Goal: Task Accomplishment & Management: Use online tool/utility

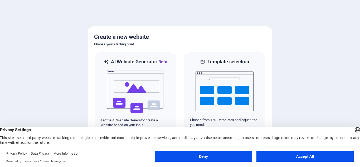
click at [306, 159] on button "Accept All" at bounding box center [304, 156] width 97 height 11
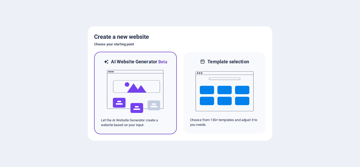
click at [141, 92] on img at bounding box center [135, 91] width 58 height 53
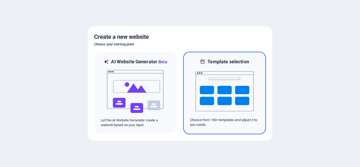
click at [237, 111] on img at bounding box center [224, 91] width 58 height 53
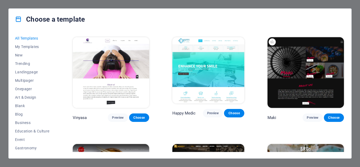
scroll to position [2371, 0]
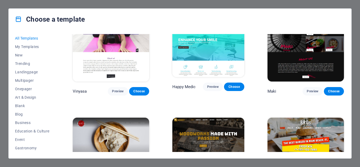
click at [212, 118] on img at bounding box center [208, 151] width 72 height 66
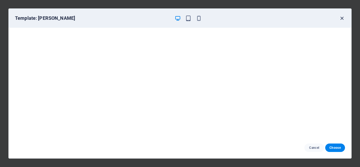
click at [343, 18] on icon "button" at bounding box center [342, 18] width 6 height 6
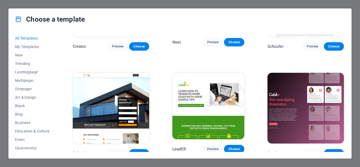
scroll to position [5465, 0]
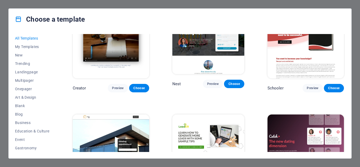
click at [25, 41] on button "All Templates" at bounding box center [32, 38] width 35 height 8
drag, startPoint x: 343, startPoint y: 144, endPoint x: 344, endPoint y: 101, distance: 43.0
click at [344, 101] on div "SugarDough Preview Choose Career Jobs Preview Choose Nova Consulting Preview Ch…" at bounding box center [208, 93] width 273 height 118
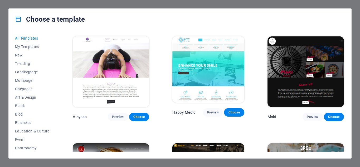
scroll to position [2345, 0]
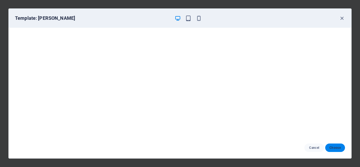
click at [341, 149] on button "Choose" at bounding box center [335, 147] width 20 height 8
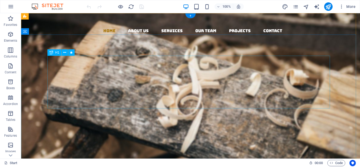
click at [200, 119] on div "Woodworks ­ made with Passion" at bounding box center [190, 145] width 282 height 53
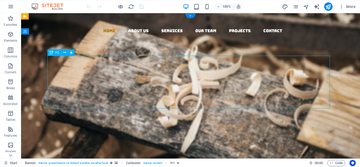
click at [200, 119] on div "Woodworks ­ made with Passion" at bounding box center [190, 145] width 282 height 53
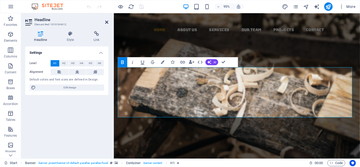
click at [108, 21] on icon at bounding box center [106, 22] width 3 height 4
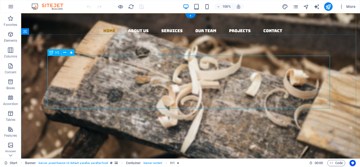
click at [111, 119] on div "Woodworks ­ made with Passion" at bounding box center [190, 145] width 282 height 53
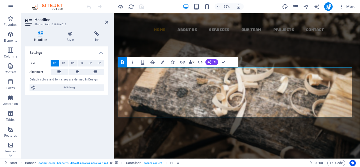
click at [75, 97] on div "Settings Level H1 H2 H3 H4 H5 H6 Alignment Default colors and font sizes are de…" at bounding box center [66, 100] width 83 height 108
click at [75, 90] on span "Edit design" at bounding box center [69, 87] width 65 height 6
select select "rem"
select select "300"
select select "px"
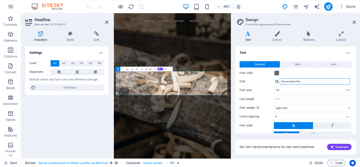
click at [295, 83] on input "Source Sans Pro" at bounding box center [315, 81] width 70 height 6
click at [301, 60] on div "Standard Bold Links Font color Font Source Sans Pro Font size .95 rem px Line h…" at bounding box center [295, 104] width 123 height 97
click at [301, 63] on button "Bold" at bounding box center [297, 64] width 35 height 6
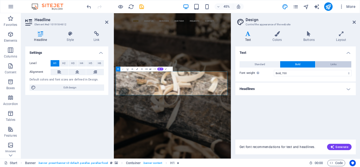
click at [330, 63] on button "Links" at bounding box center [333, 64] width 36 height 6
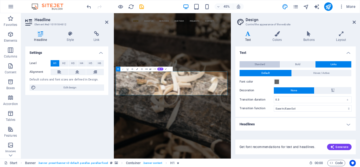
click at [266, 65] on button "Standard" at bounding box center [259, 64] width 40 height 6
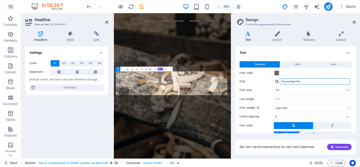
drag, startPoint x: 309, startPoint y: 82, endPoint x: 274, endPoint y: 86, distance: 35.2
click at [274, 86] on div "Standard Bold Links Font color Font Source Sans Pro Font size .95 rem px Line h…" at bounding box center [295, 104] width 123 height 97
type input "MOns"
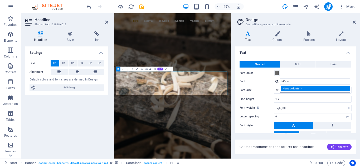
click at [289, 89] on div "Manage fonts →" at bounding box center [316, 89] width 70 height 6
select select "popularity"
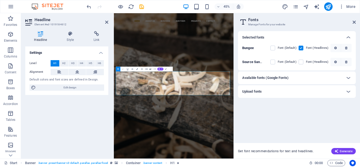
click at [291, 76] on div "Available fonts (Google Fonts)" at bounding box center [292, 78] width 100 height 6
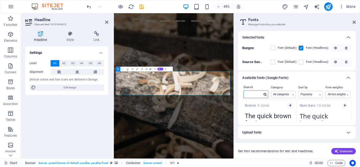
click at [255, 91] on input "text" at bounding box center [253, 94] width 18 height 7
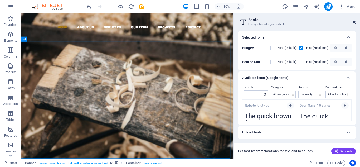
click at [354, 22] on icon at bounding box center [354, 22] width 3 height 4
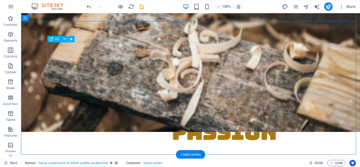
scroll to position [53, 0]
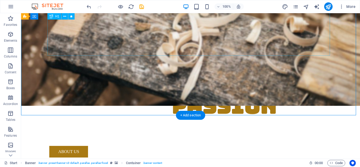
click at [262, 66] on div "Woodworks ­ made with Passion" at bounding box center [190, 92] width 282 height 53
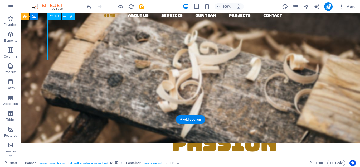
scroll to position [0, 0]
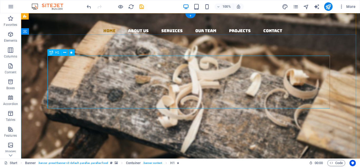
click at [208, 119] on div "Woodworks ­ made with Passion" at bounding box center [190, 145] width 282 height 53
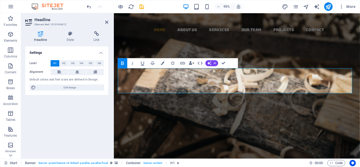
click at [67, 116] on div "Settings Level H1 H2 H3 H4 H5 H6 Alignment Default colors and font sizes are de…" at bounding box center [66, 100] width 83 height 108
click at [73, 89] on span "Edit design" at bounding box center [69, 87] width 65 height 6
select select "rem"
select select "300"
select select "px"
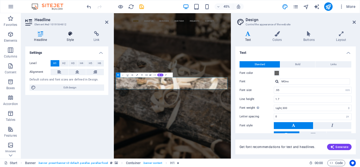
click at [71, 36] on icon at bounding box center [70, 33] width 25 height 5
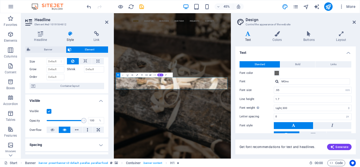
scroll to position [53, 0]
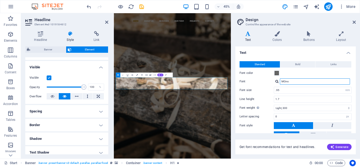
click at [291, 82] on input "MOns" at bounding box center [315, 81] width 70 height 6
type input "MO"
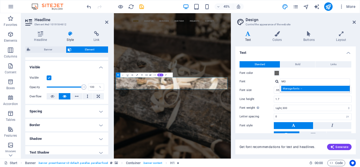
click at [326, 90] on div "Manage fonts →" at bounding box center [316, 89] width 70 height 6
select select "popularity"
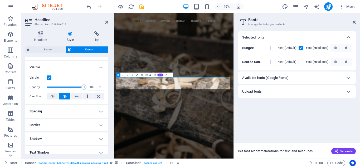
click at [292, 79] on div "Available fonts (Google Fonts)" at bounding box center [292, 78] width 100 height 6
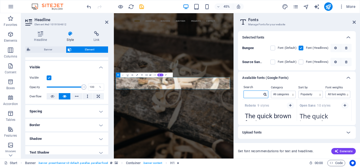
click at [254, 95] on input "text" at bounding box center [253, 94] width 18 height 7
type input "mont"
click at [292, 104] on button "button" at bounding box center [290, 105] width 7 height 6
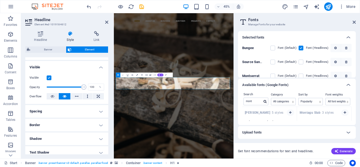
click at [360, 102] on div "Selected fonts Bungee Font (Default) Font (Headlines) Source Sans Pro Font (Def…" at bounding box center [297, 92] width 126 height 131
click at [291, 83] on div "Available fonts (Google Fonts)" at bounding box center [292, 85] width 100 height 6
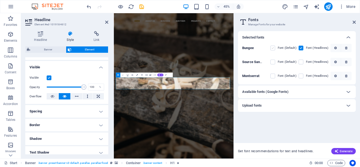
click at [272, 48] on label at bounding box center [272, 48] width 5 height 5
click at [0, 0] on input "checkbox" at bounding box center [0, 0] width 0 height 0
click at [274, 75] on label at bounding box center [272, 76] width 5 height 5
click at [0, 0] on input "checkbox" at bounding box center [0, 0] width 0 height 0
click at [273, 75] on label at bounding box center [272, 76] width 5 height 5
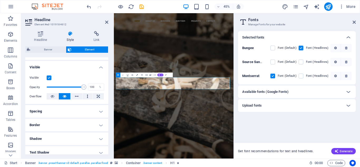
click at [0, 0] on input "checkbox" at bounding box center [0, 0] width 0 height 0
click at [273, 45] on div "Font (Default)" at bounding box center [283, 48] width 26 height 6
click at [273, 48] on label at bounding box center [272, 48] width 5 height 5
click at [0, 0] on input "checkbox" at bounding box center [0, 0] width 0 height 0
click at [273, 79] on div "Montserrat Font (Default) Font (Headlines)" at bounding box center [296, 74] width 109 height 11
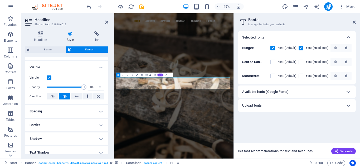
click at [273, 77] on label at bounding box center [272, 76] width 5 height 5
click at [0, 0] on input "checkbox" at bounding box center [0, 0] width 0 height 0
click at [273, 48] on label at bounding box center [272, 48] width 5 height 5
click at [0, 0] on input "checkbox" at bounding box center [0, 0] width 0 height 0
click at [301, 48] on label at bounding box center [300, 48] width 5 height 5
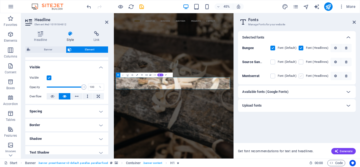
click at [0, 0] on input "checkbox" at bounding box center [0, 0] width 0 height 0
click at [301, 76] on label at bounding box center [300, 76] width 5 height 5
click at [0, 0] on input "checkbox" at bounding box center [0, 0] width 0 height 0
click at [272, 48] on label at bounding box center [272, 48] width 5 height 5
click at [0, 0] on input "checkbox" at bounding box center [0, 0] width 0 height 0
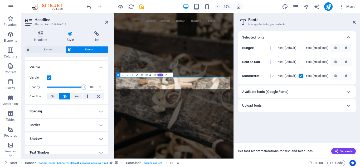
click at [274, 77] on label at bounding box center [272, 76] width 5 height 5
click at [0, 0] on input "checkbox" at bounding box center [0, 0] width 0 height 0
click at [353, 24] on icon at bounding box center [354, 22] width 3 height 4
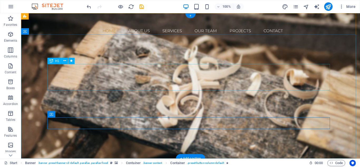
click at [220, 119] on div "sssss" at bounding box center [190, 132] width 282 height 26
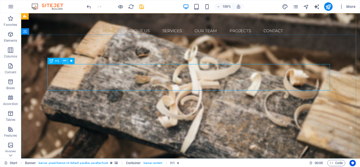
click at [63, 60] on icon at bounding box center [64, 61] width 3 height 6
click at [173, 119] on div "sssss" at bounding box center [190, 132] width 282 height 26
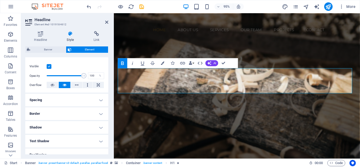
scroll to position [47, 0]
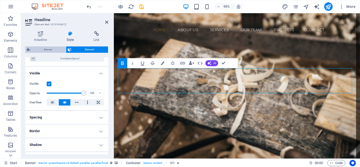
click at [56, 51] on span "Banner" at bounding box center [48, 49] width 32 height 6
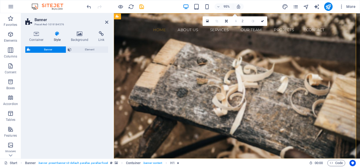
select select "vh"
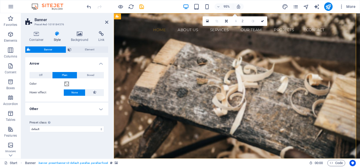
click at [86, 110] on h4 "Other" at bounding box center [66, 108] width 83 height 13
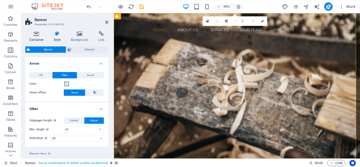
click at [39, 37] on h4 "Container" at bounding box center [37, 36] width 25 height 11
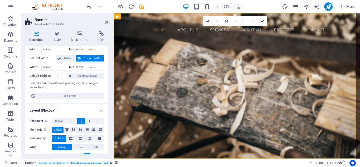
scroll to position [0, 0]
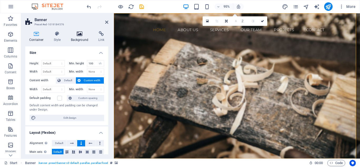
click at [79, 38] on h4 "Background" at bounding box center [81, 36] width 28 height 11
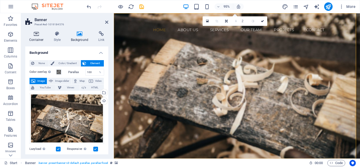
click at [41, 36] on icon at bounding box center [36, 33] width 22 height 5
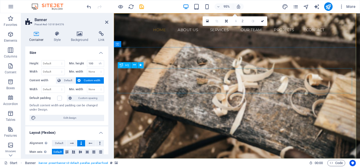
click at [258, 119] on div "sssss" at bounding box center [243, 132] width 251 height 26
click at [227, 119] on div "sssss" at bounding box center [243, 132] width 251 height 26
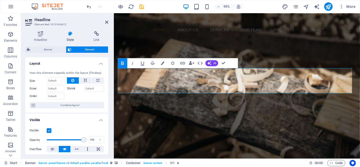
click at [125, 63] on icon "button" at bounding box center [123, 63] width 6 height 6
click at [158, 98] on div "sssss Lorem ipsum dolor sit amet, consectetuer adipiscing elit. Aenean commodo …" at bounding box center [243, 163] width 259 height 130
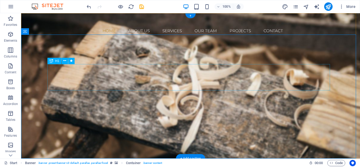
click at [252, 119] on div "sssss" at bounding box center [190, 132] width 282 height 26
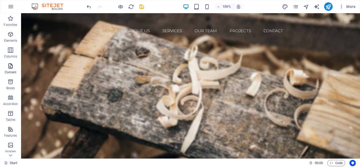
click at [13, 64] on icon "button" at bounding box center [10, 66] width 6 height 6
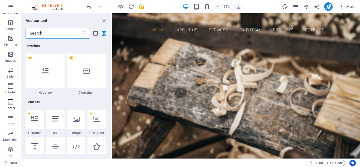
scroll to position [92, 0]
click at [54, 78] on div at bounding box center [45, 70] width 39 height 35
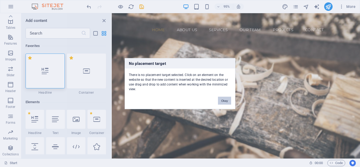
click at [228, 102] on button "Okay" at bounding box center [224, 100] width 13 height 8
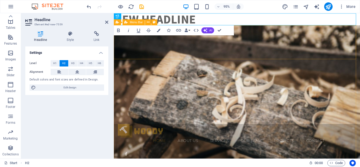
drag, startPoint x: 175, startPoint y: 51, endPoint x: 261, endPoint y: 70, distance: 88.0
click at [261, 50] on div at bounding box center [243, 48] width 251 height 3
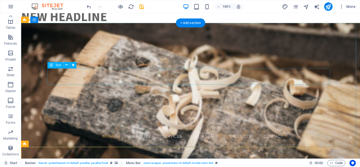
scroll to position [0, 0]
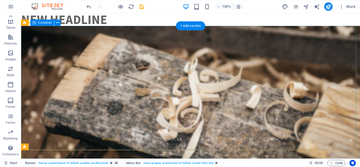
click at [164, 58] on div "Lorem ipsum dolor sit amet, consectetuer adipiscing elit. Aenean commodo ligula…" at bounding box center [190, 73] width 339 height 95
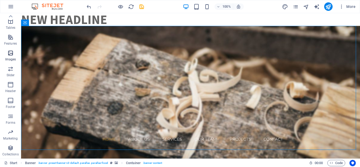
click at [14, 55] on icon "button" at bounding box center [10, 53] width 6 height 6
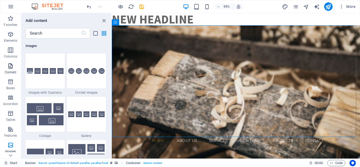
click at [10, 69] on icon "button" at bounding box center [10, 66] width 6 height 6
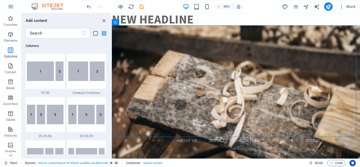
scroll to position [474, 0]
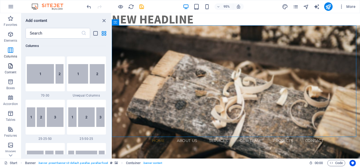
click at [12, 65] on icon "button" at bounding box center [10, 66] width 6 height 6
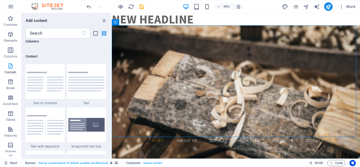
scroll to position [922, 0]
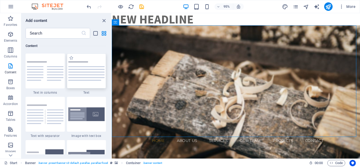
drag, startPoint x: 84, startPoint y: 77, endPoint x: 15, endPoint y: 49, distance: 74.8
click at [84, 77] on div at bounding box center [86, 70] width 39 height 35
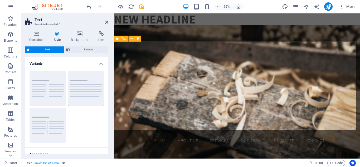
scroll to position [136, 0]
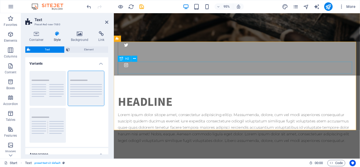
click at [179, 79] on div "Headline Lorem ipsum dolor sitope amet, consectetur adipisicing elitip. Massume…" at bounding box center [243, 125] width 259 height 93
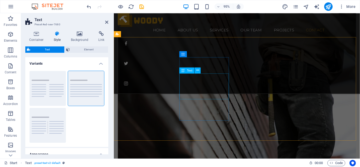
scroll to position [1252, 0]
